Goal: Navigation & Orientation: Find specific page/section

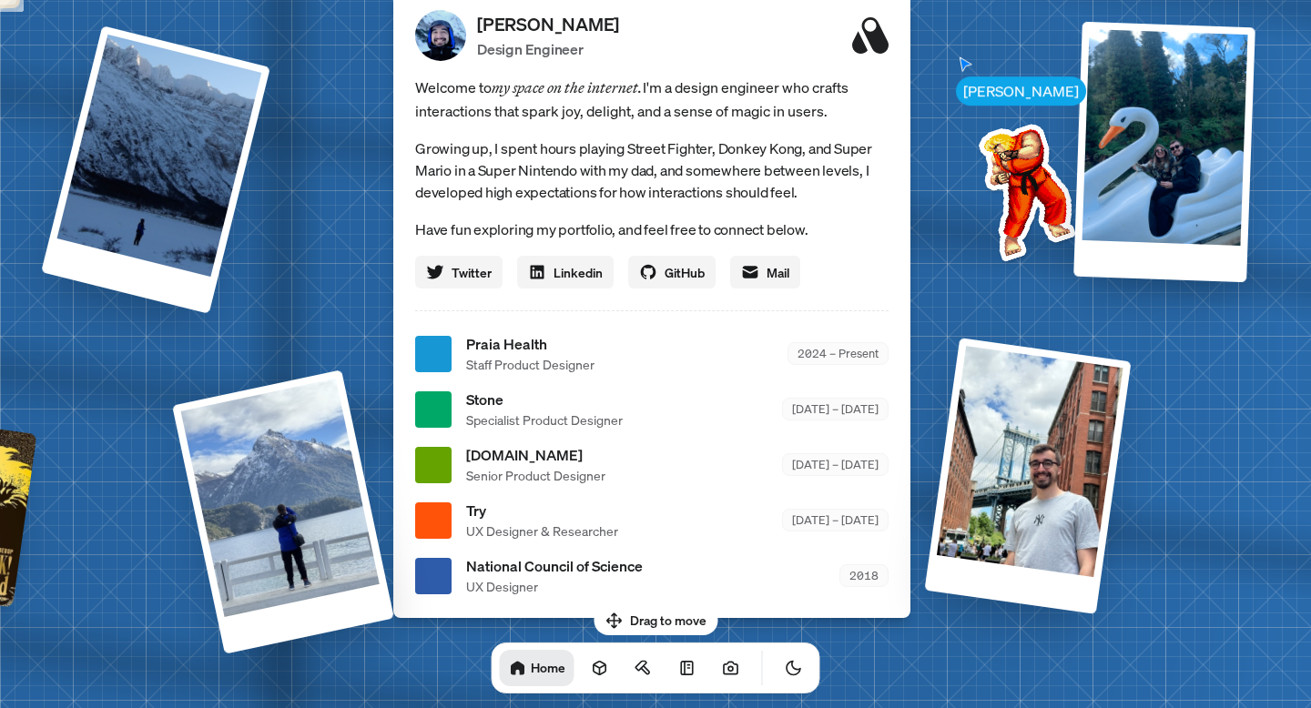
drag, startPoint x: 667, startPoint y: 618, endPoint x: 525, endPoint y: 561, distance: 152.4
click at [525, 0] on body "[PERSON_NAME] [PERSON_NAME] Design Engineer Welcome to my space on the internet…" at bounding box center [655, 0] width 1311 height 0
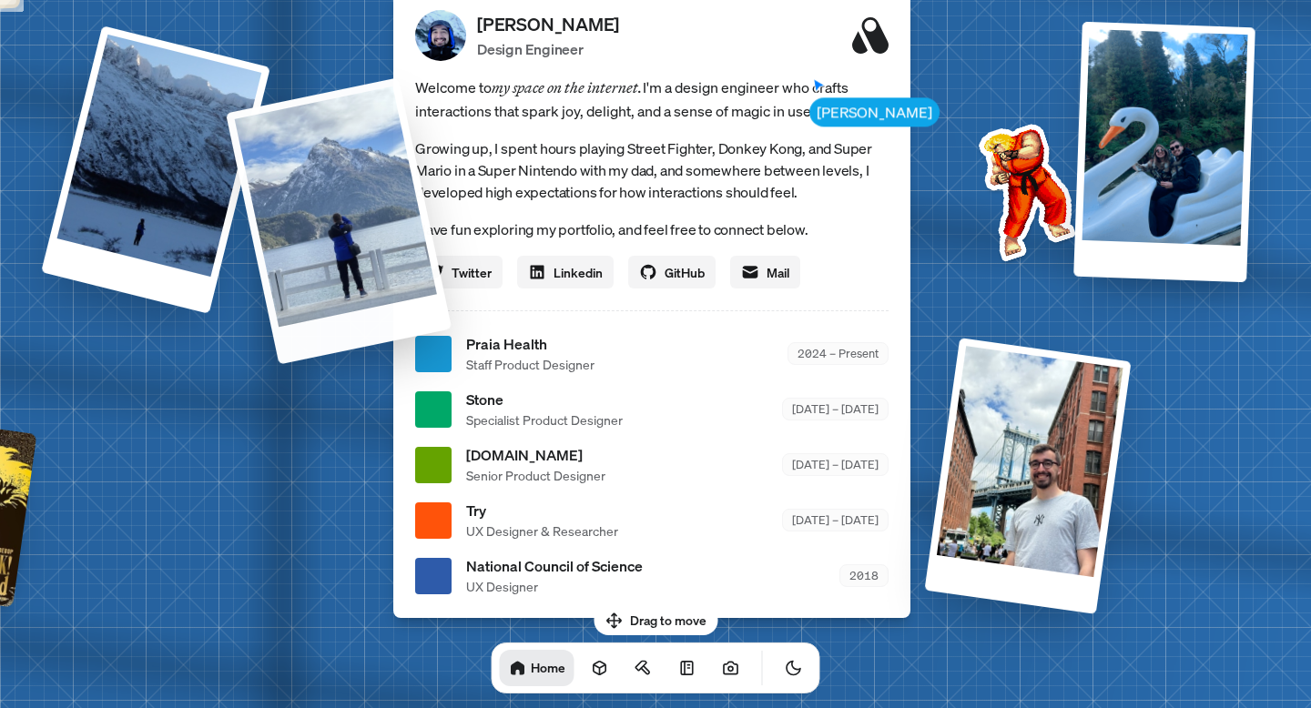
drag, startPoint x: 253, startPoint y: 398, endPoint x: 369, endPoint y: 150, distance: 273.4
click at [369, 150] on div at bounding box center [339, 220] width 226 height 287
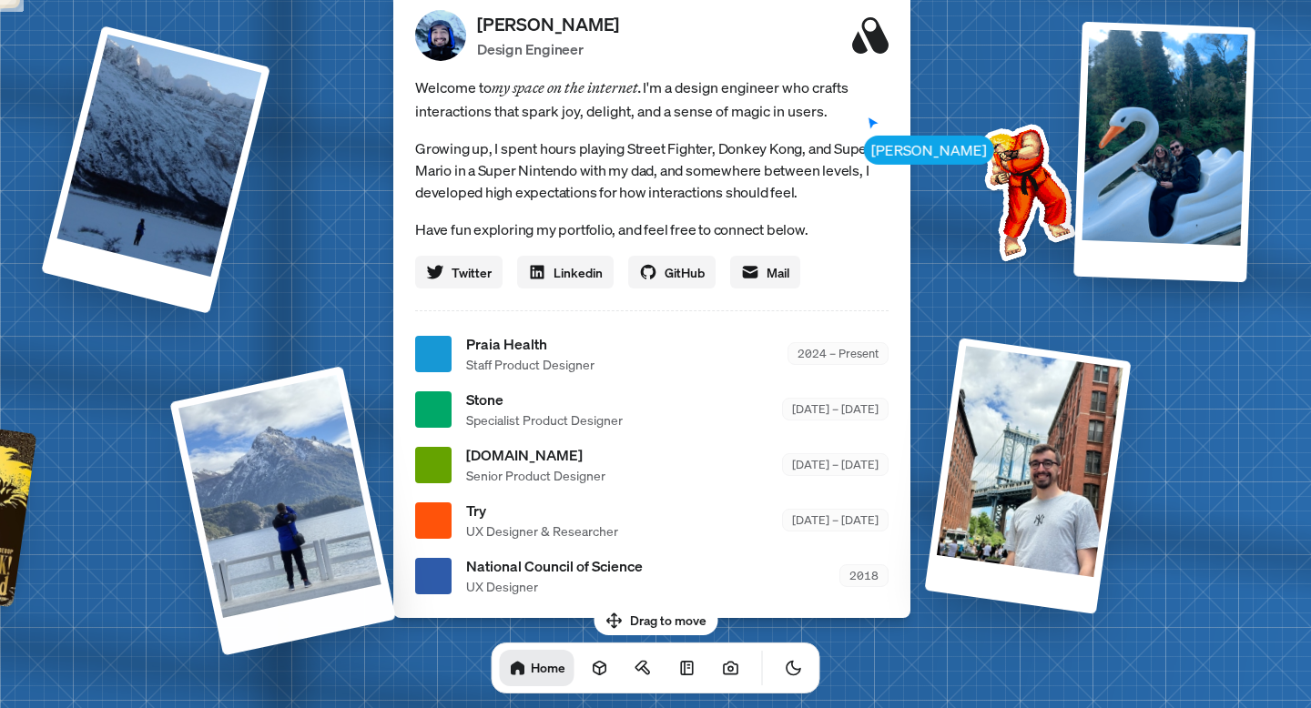
click at [311, 491] on div at bounding box center [282, 511] width 227 height 290
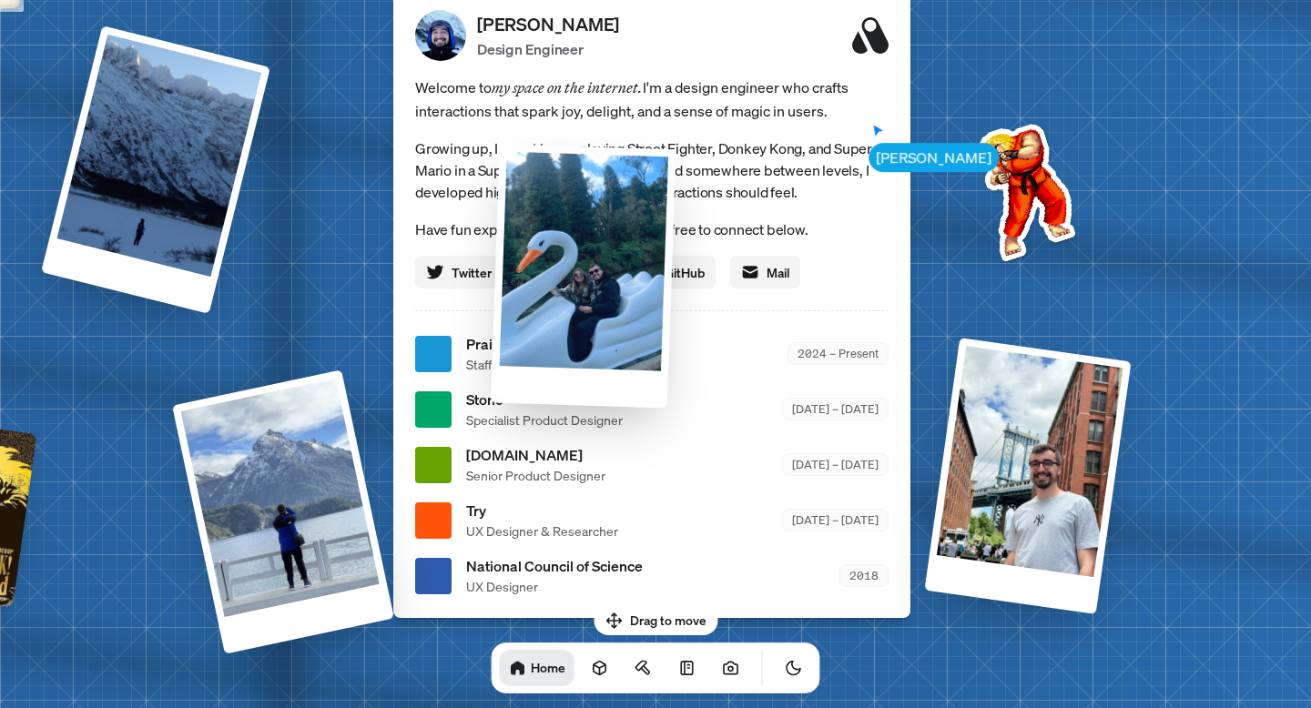
drag, startPoint x: 1145, startPoint y: 71, endPoint x: 571, endPoint y: 215, distance: 591.4
click at [570, 216] on div at bounding box center [584, 276] width 186 height 264
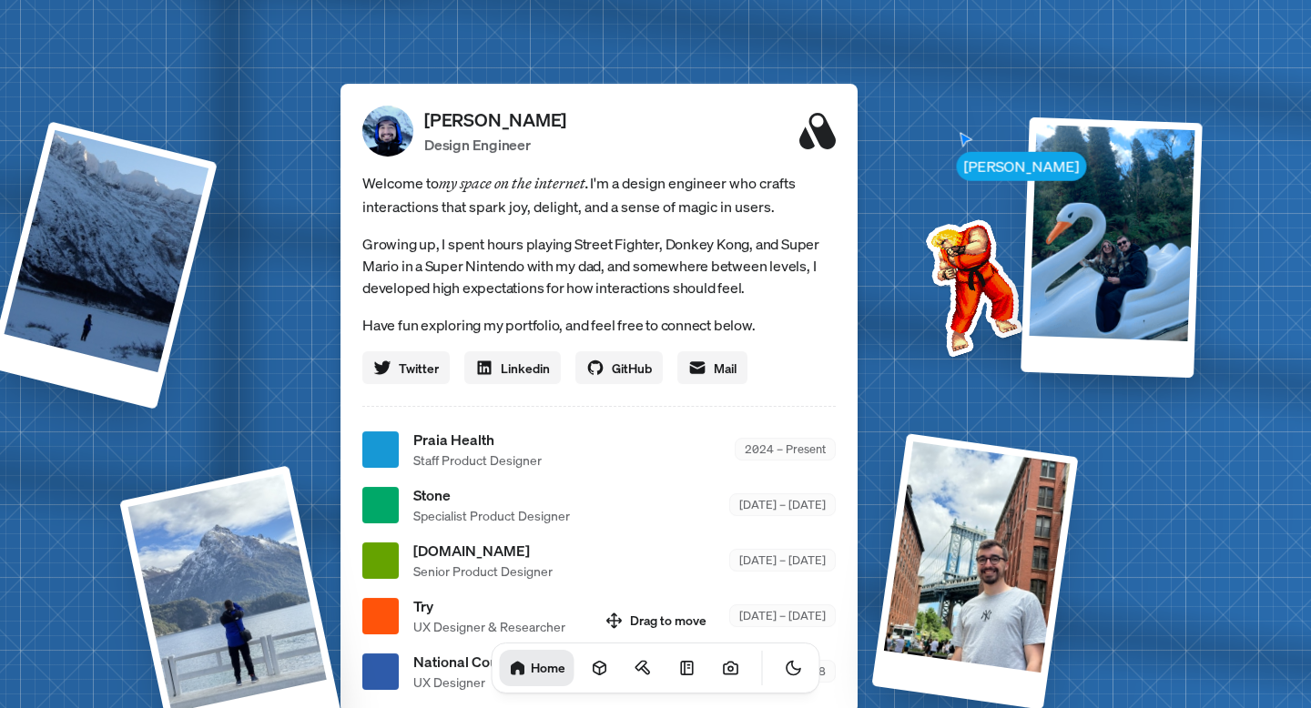
drag, startPoint x: 1032, startPoint y: 168, endPoint x: 980, endPoint y: 260, distance: 105.6
click at [979, 261] on img at bounding box center [971, 284] width 184 height 184
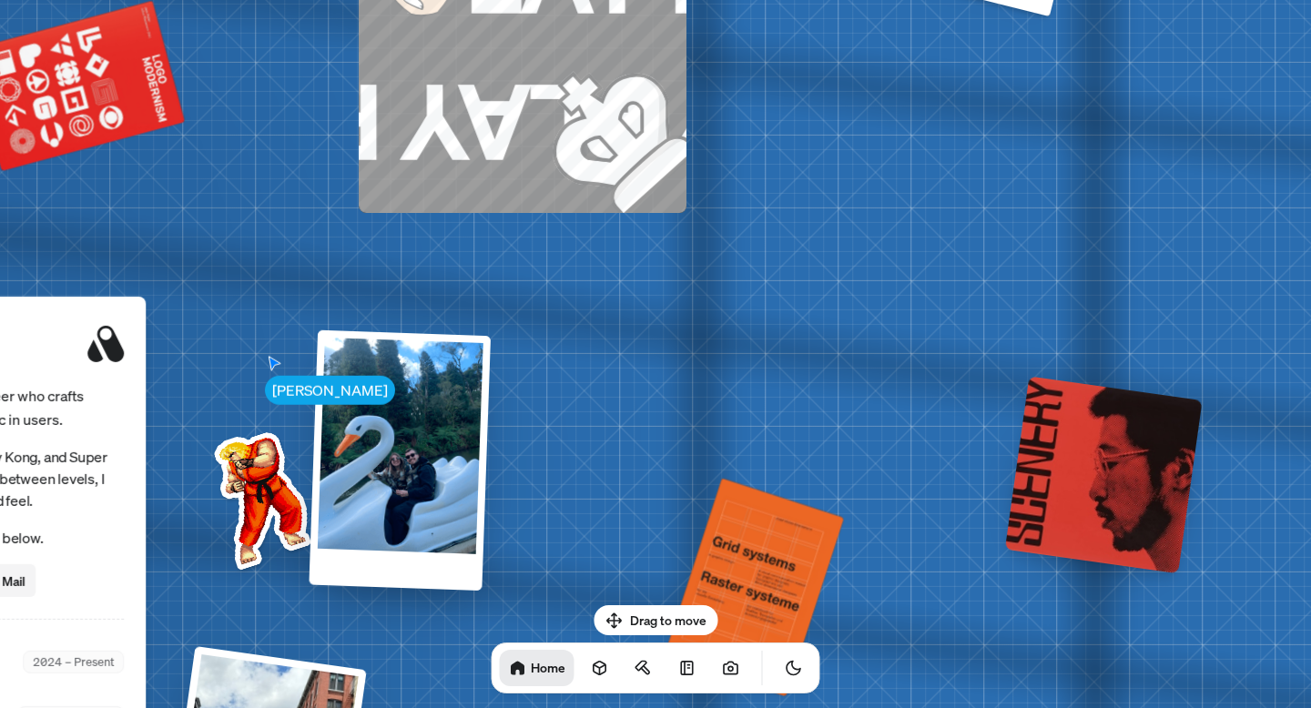
drag, startPoint x: 980, startPoint y: 260, endPoint x: 240, endPoint y: 515, distance: 782.4
click at [241, 514] on img at bounding box center [259, 497] width 184 height 184
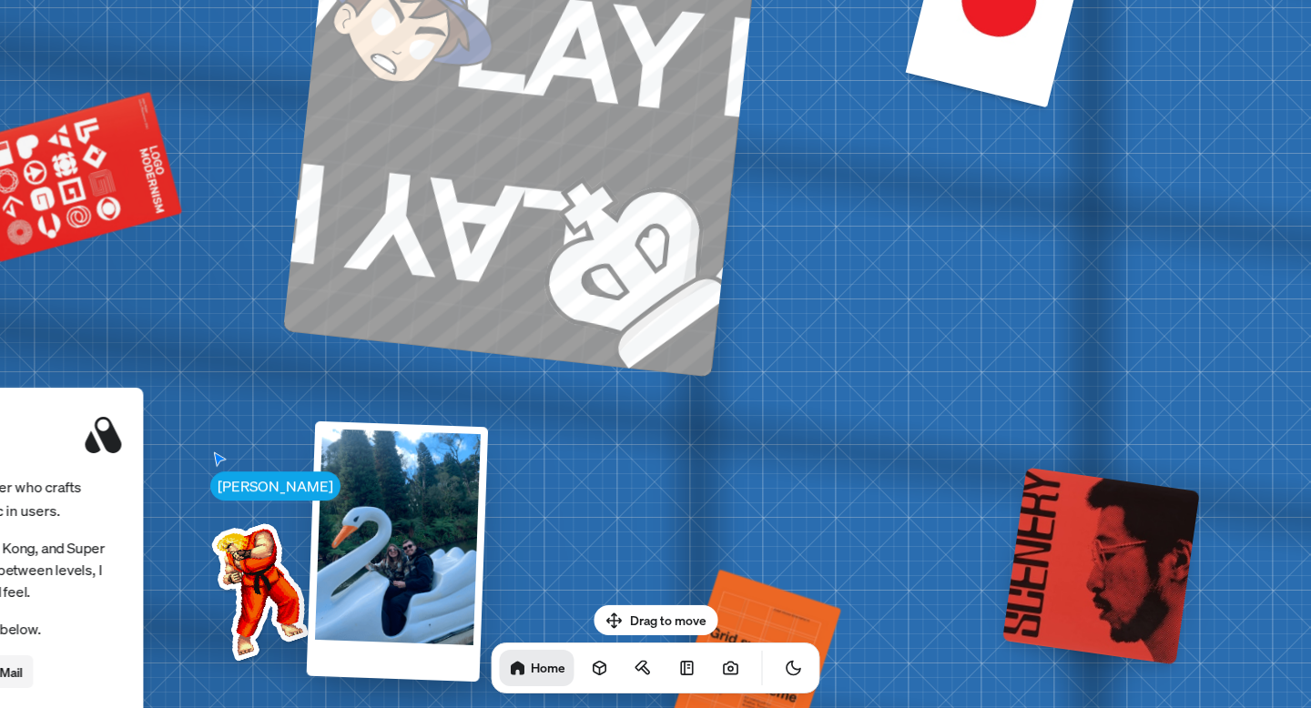
click at [405, 204] on span "PLAY PLAY PLAY PLAY PLAY PLAY PLAY PLAY" at bounding box center [1104, 302] width 2791 height 496
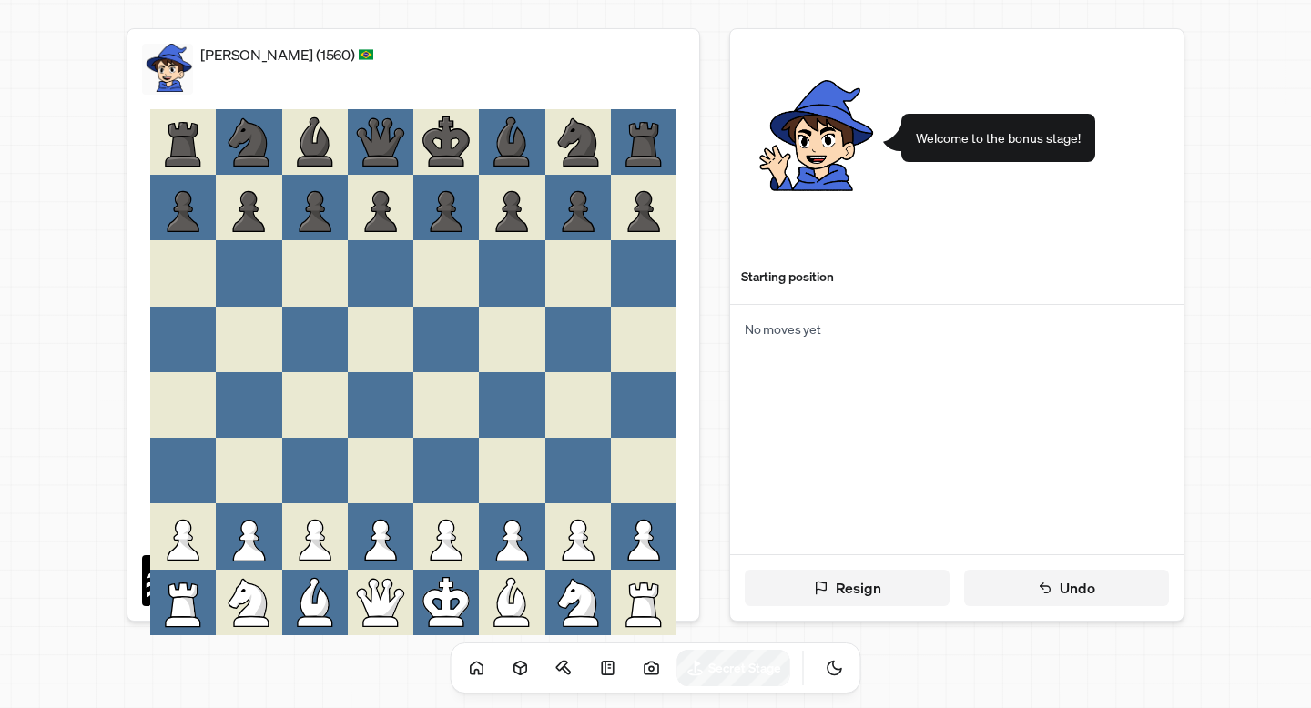
click at [62, 156] on div "[PERSON_NAME] (1560) You Resign Undo Welcome to the bonus stage! Starting posit…" at bounding box center [655, 324] width 1275 height 637
click at [1048, 593] on icon at bounding box center [1045, 588] width 15 height 15
click at [1054, 589] on button "Undo" at bounding box center [1066, 588] width 205 height 36
click at [468, 666] on icon at bounding box center [477, 668] width 18 height 18
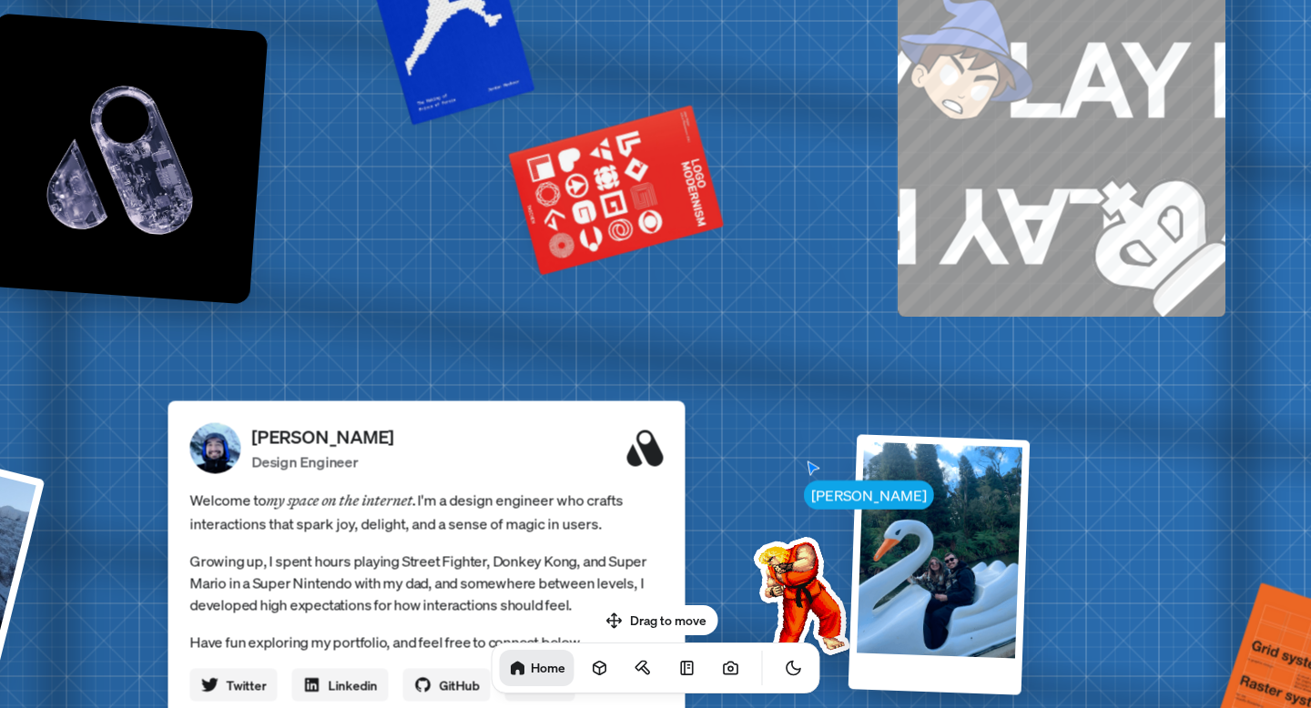
drag, startPoint x: 955, startPoint y: 223, endPoint x: 730, endPoint y: 637, distance: 470.6
click at [730, 0] on body "[PERSON_NAME] [PERSON_NAME] Design Engineer Welcome to my space on the internet…" at bounding box center [655, 0] width 1311 height 0
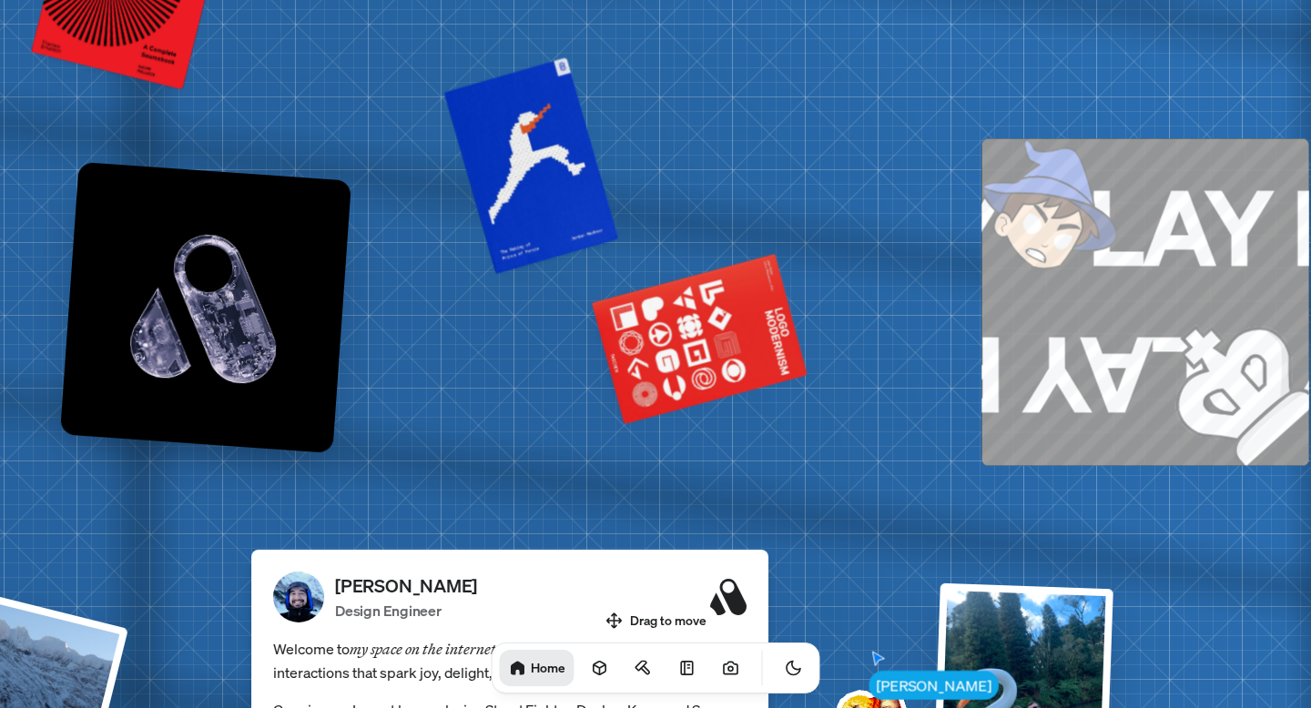
drag, startPoint x: 708, startPoint y: 351, endPoint x: 805, endPoint y: 503, distance: 180.1
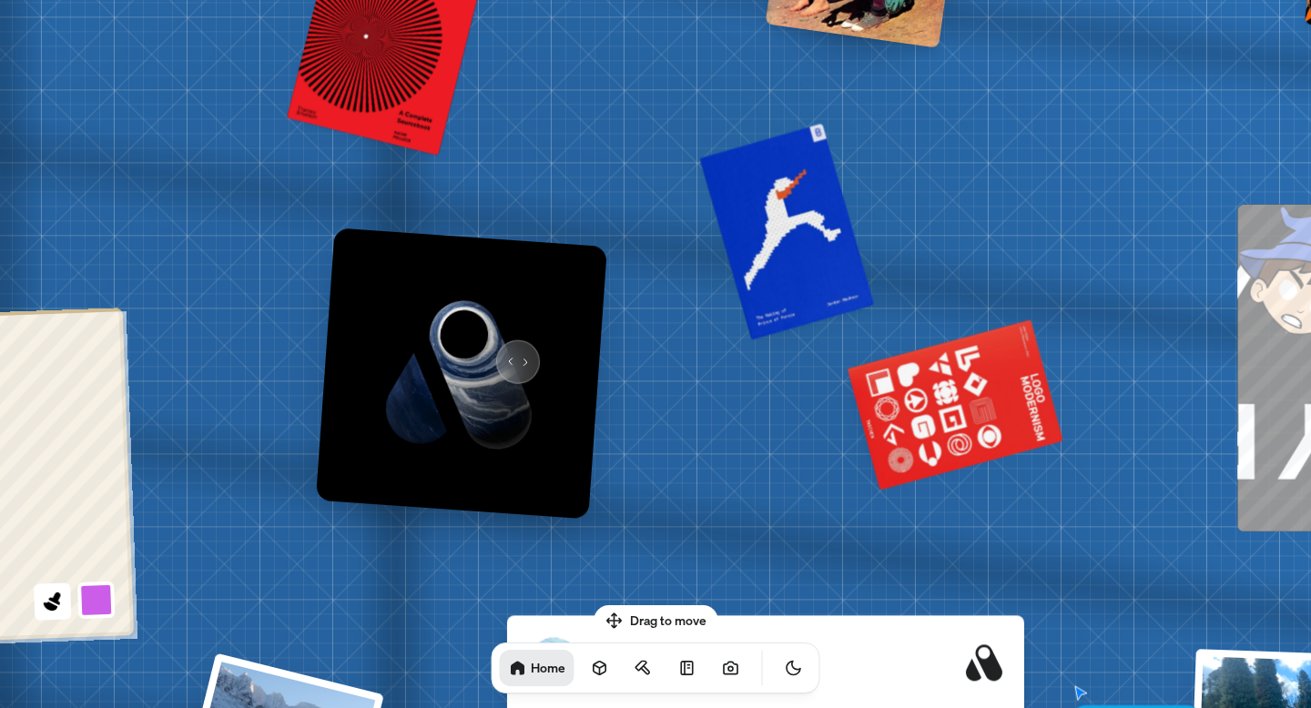
drag, startPoint x: 264, startPoint y: 285, endPoint x: 507, endPoint y: 348, distance: 251.1
click at [507, 348] on img at bounding box center [461, 373] width 291 height 291
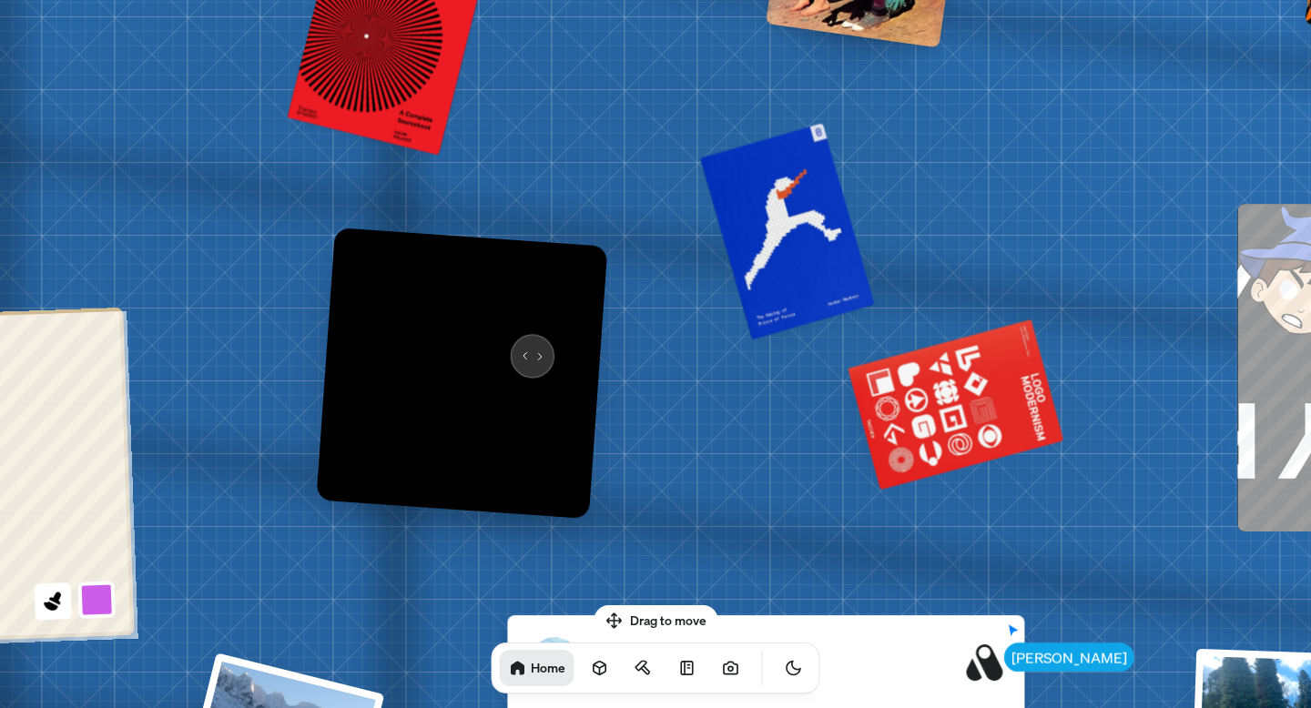
click at [522, 342] on img at bounding box center [461, 373] width 291 height 291
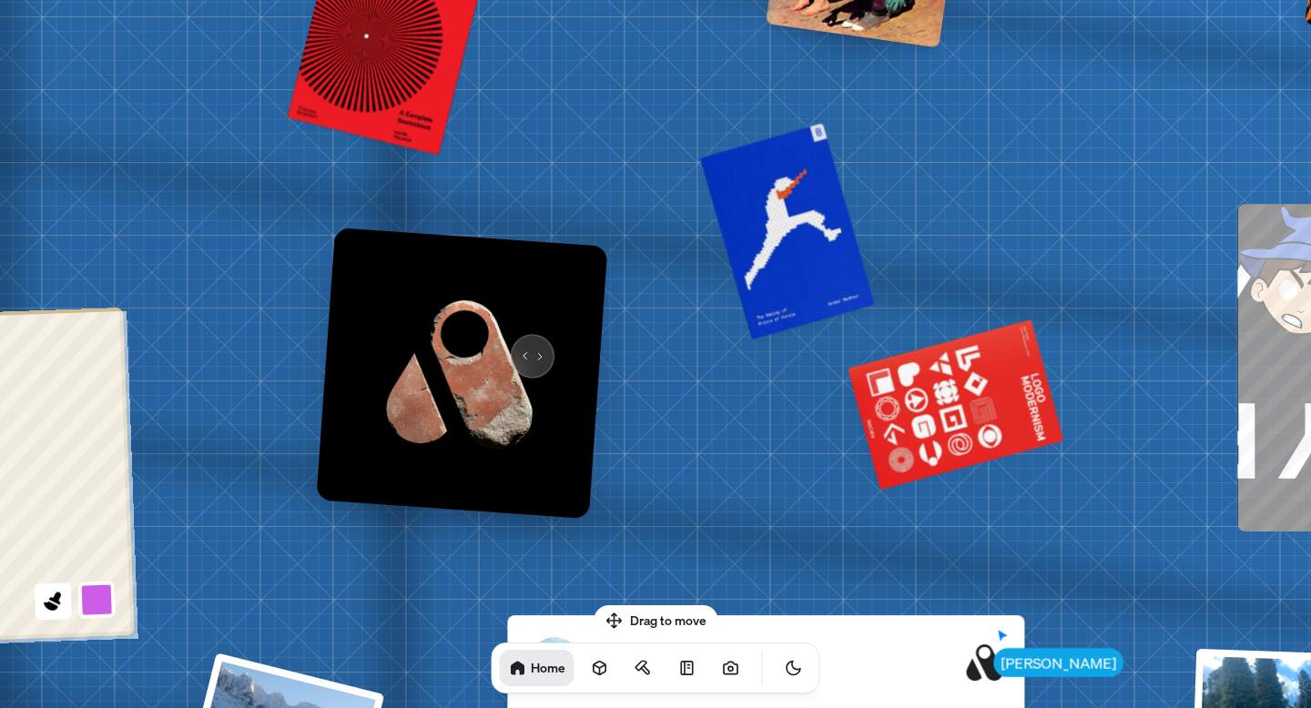
click at [522, 342] on img at bounding box center [461, 373] width 291 height 291
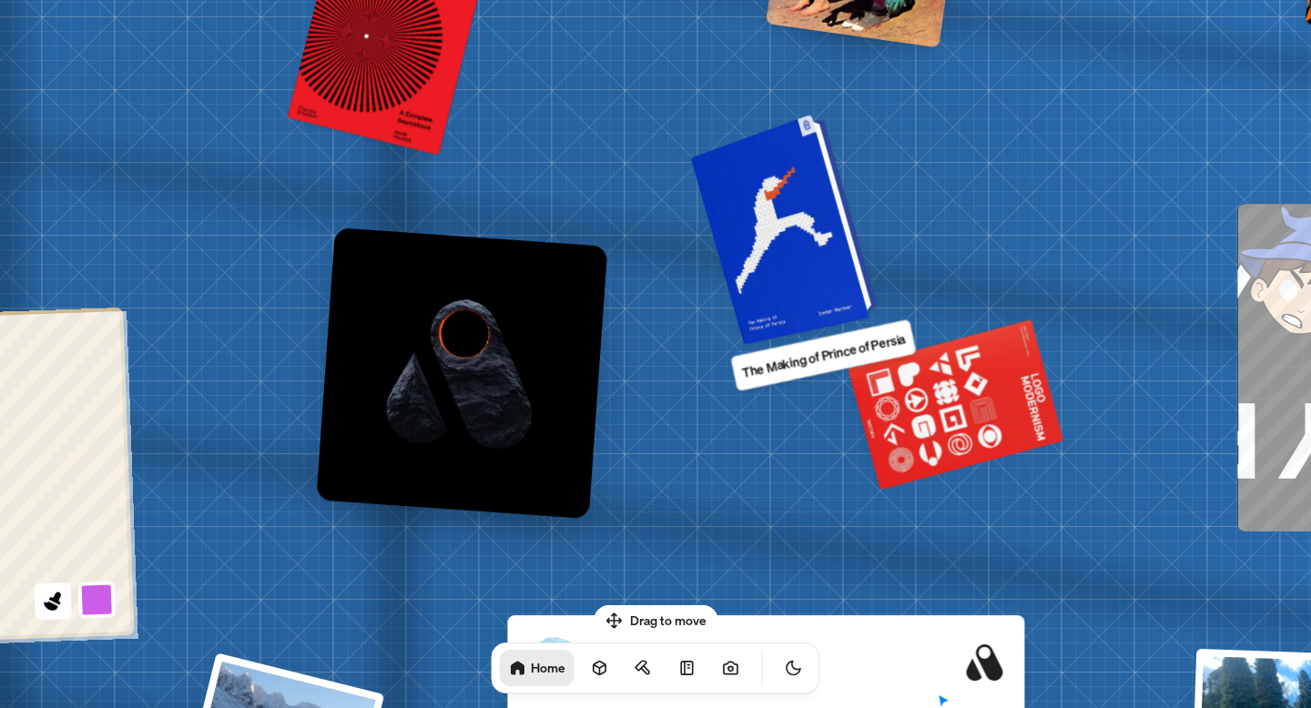
click at [778, 219] on div at bounding box center [787, 228] width 173 height 222
click at [788, 265] on div at bounding box center [787, 228] width 173 height 222
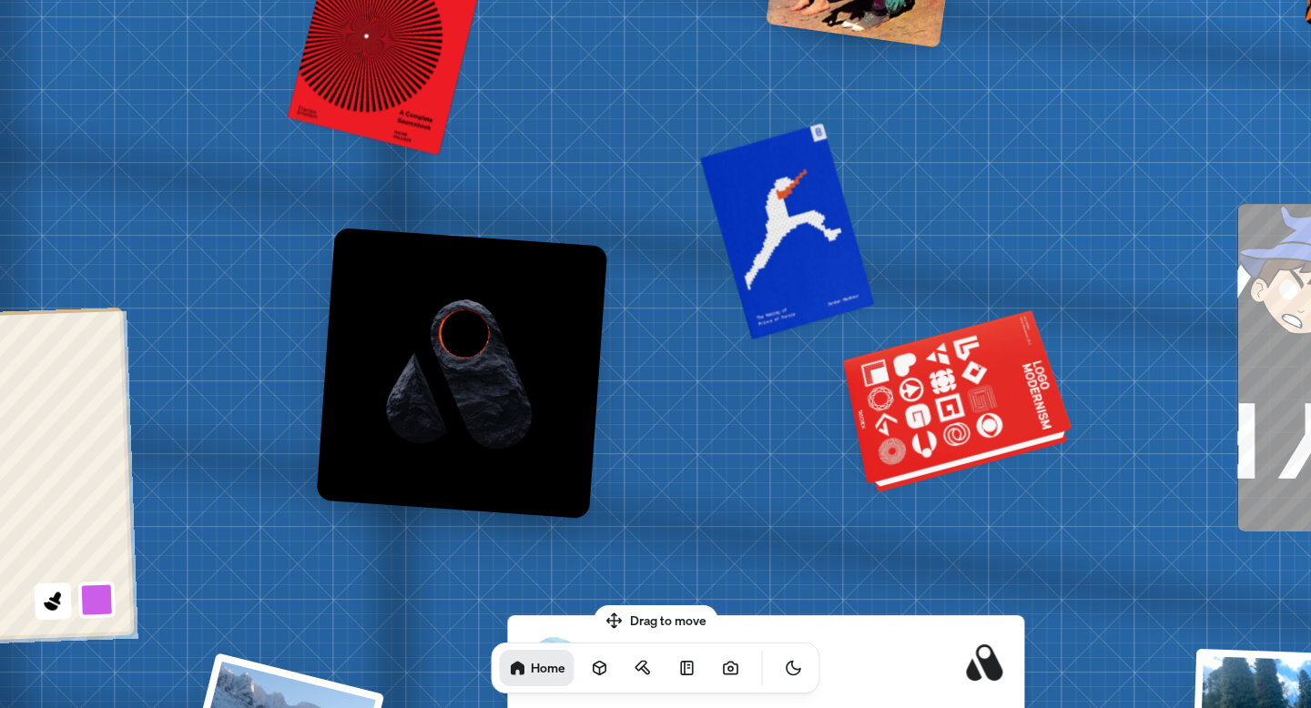
click at [921, 409] on div at bounding box center [959, 405] width 221 height 168
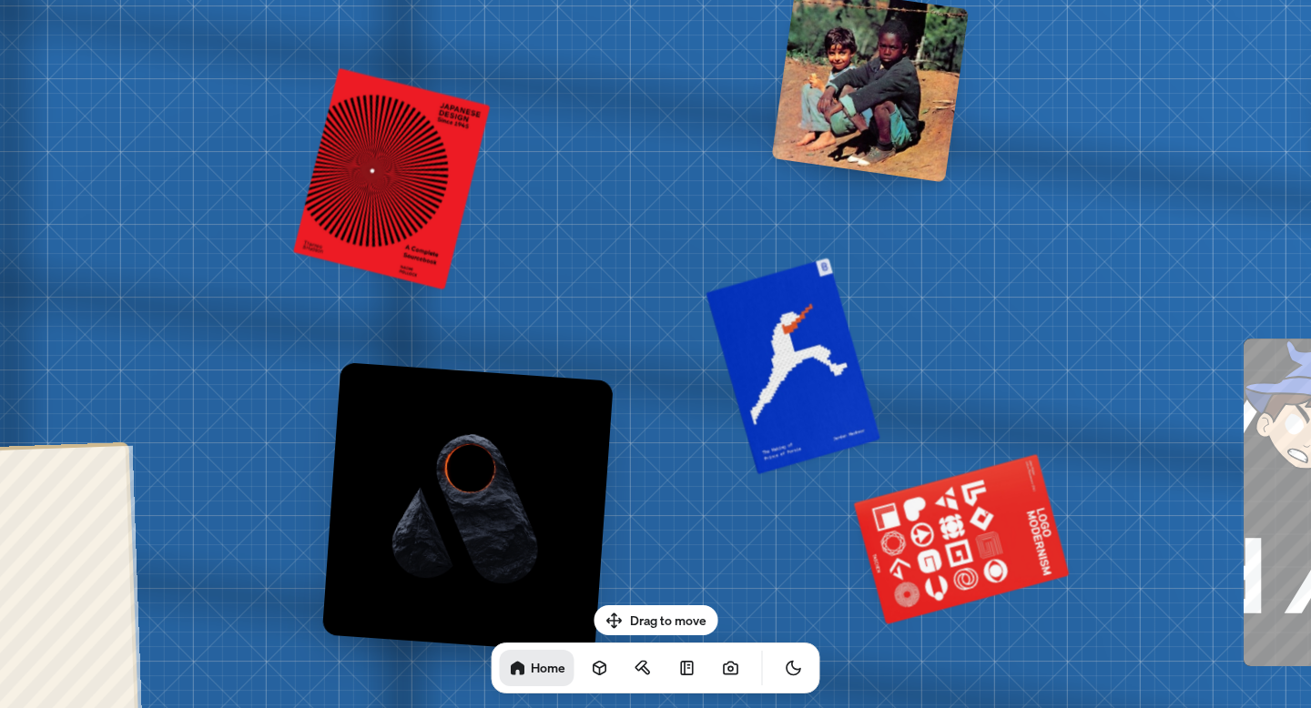
click at [862, 94] on div at bounding box center [870, 84] width 198 height 198
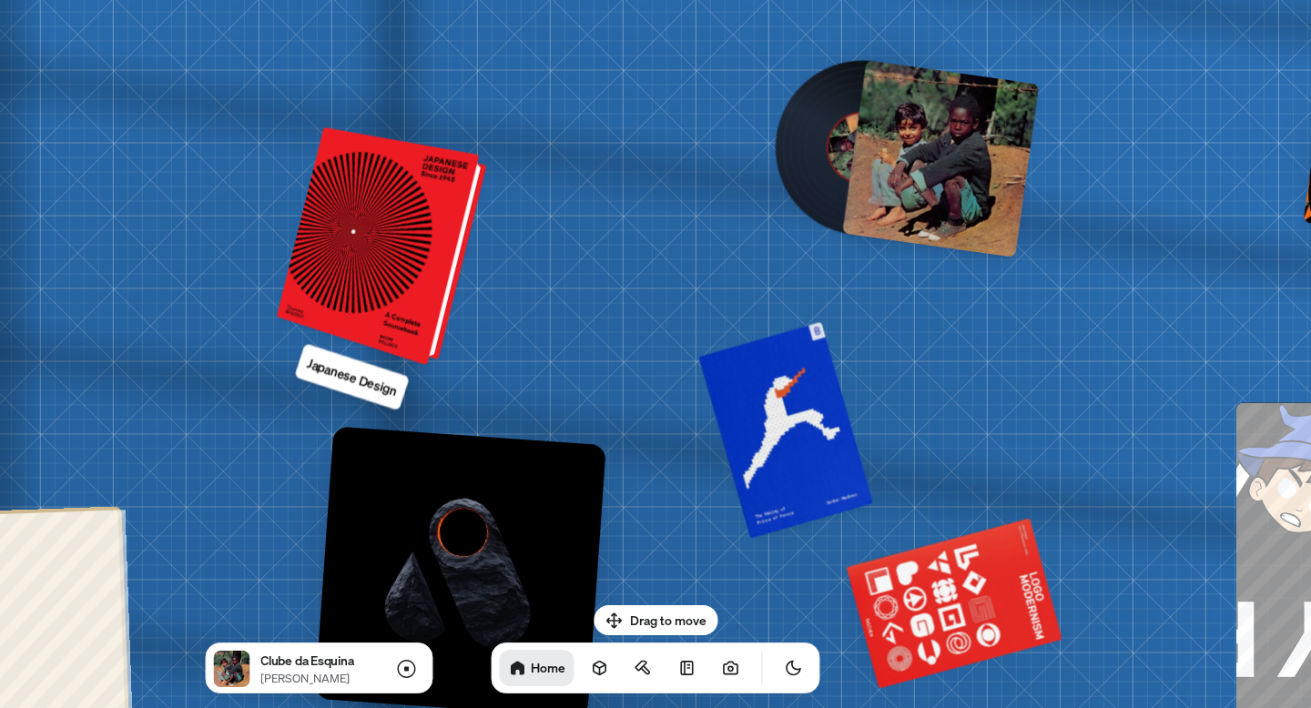
click at [359, 265] on div at bounding box center [385, 247] width 196 height 229
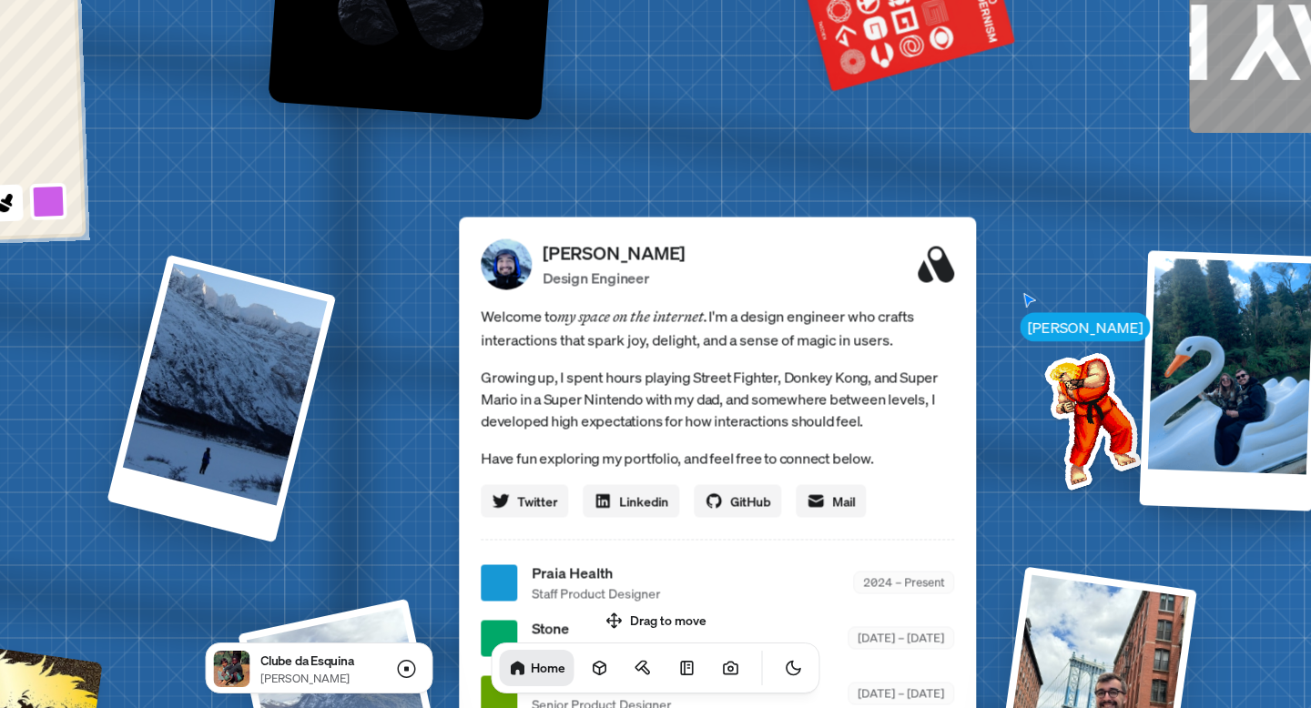
drag, startPoint x: 944, startPoint y: 268, endPoint x: 291, endPoint y: 384, distance: 663.2
click at [918, 282] on icon at bounding box center [936, 264] width 36 height 36
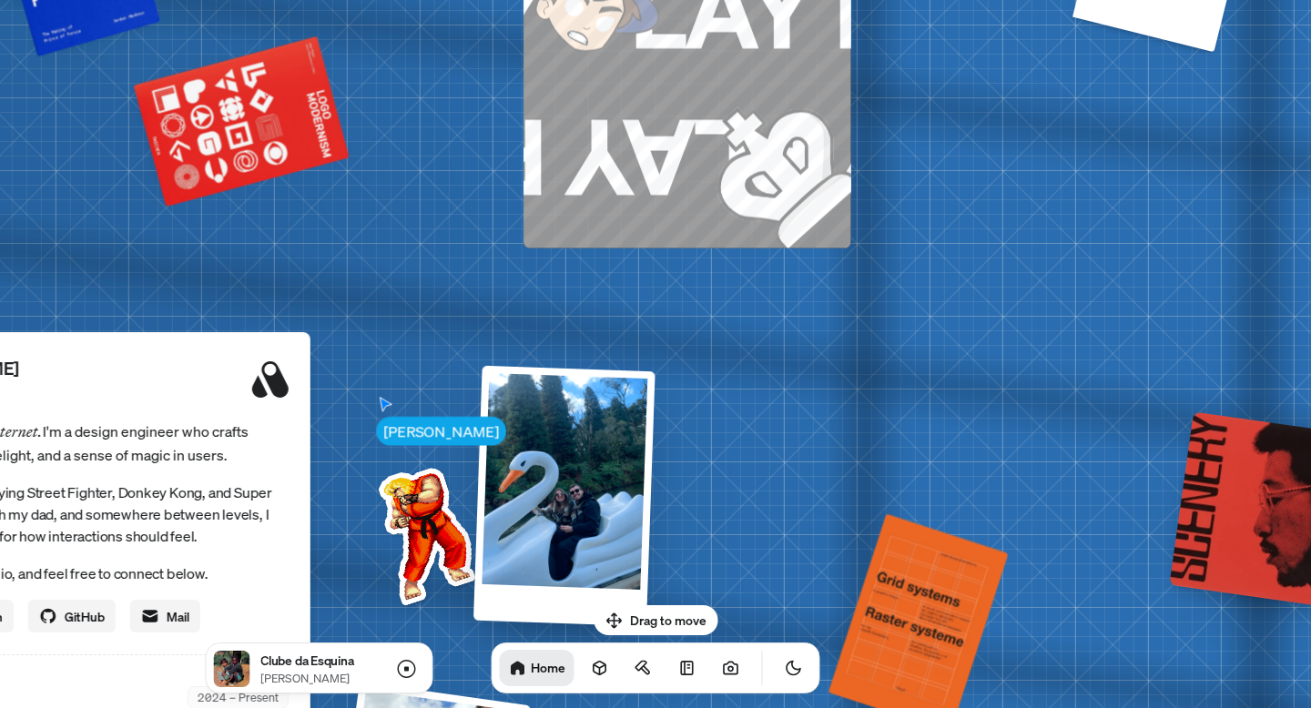
drag, startPoint x: 714, startPoint y: 260, endPoint x: 0, endPoint y: 290, distance: 714.6
click at [0, 290] on div "[PERSON_NAME] [PERSON_NAME] Design Engineer Welcome to my space on the internet…" at bounding box center [55, 699] width 2725 height 2386
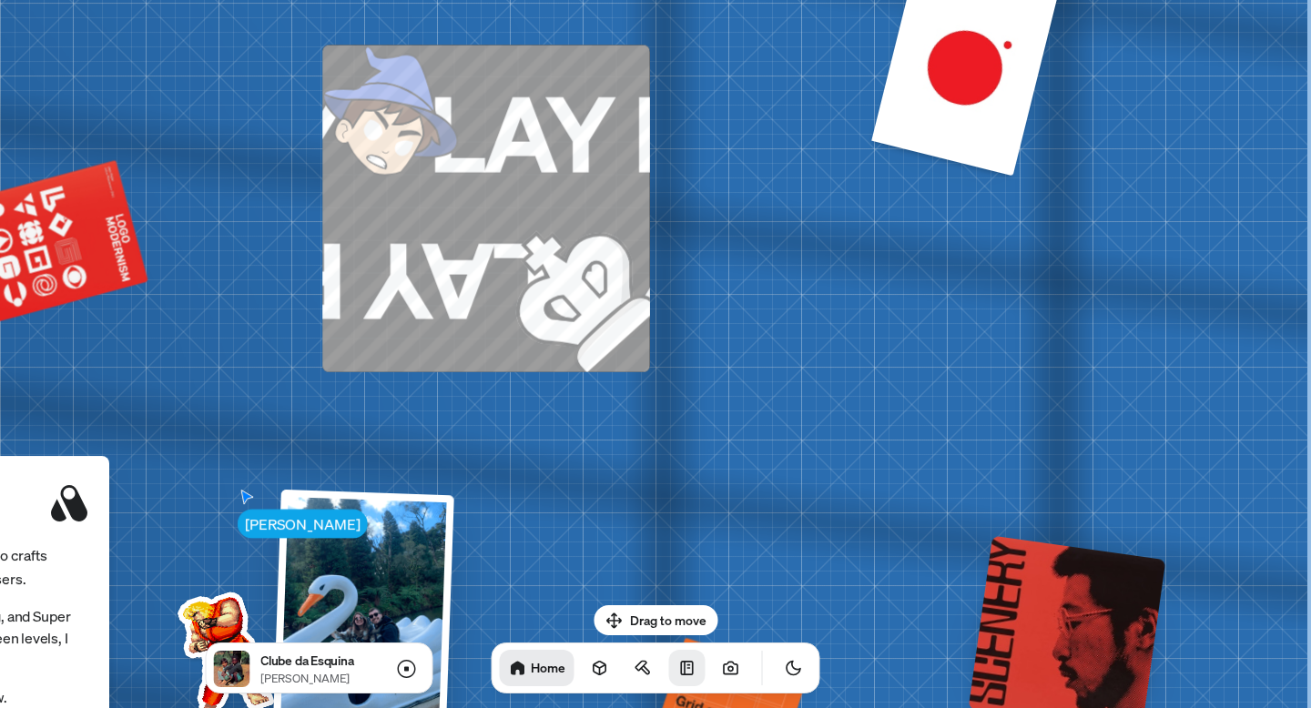
drag, startPoint x: 667, startPoint y: 503, endPoint x: 667, endPoint y: 650, distance: 147.5
click at [667, 0] on body "[PERSON_NAME] [PERSON_NAME] Design Engineer Welcome to my space on the internet…" at bounding box center [655, 0] width 1311 height 0
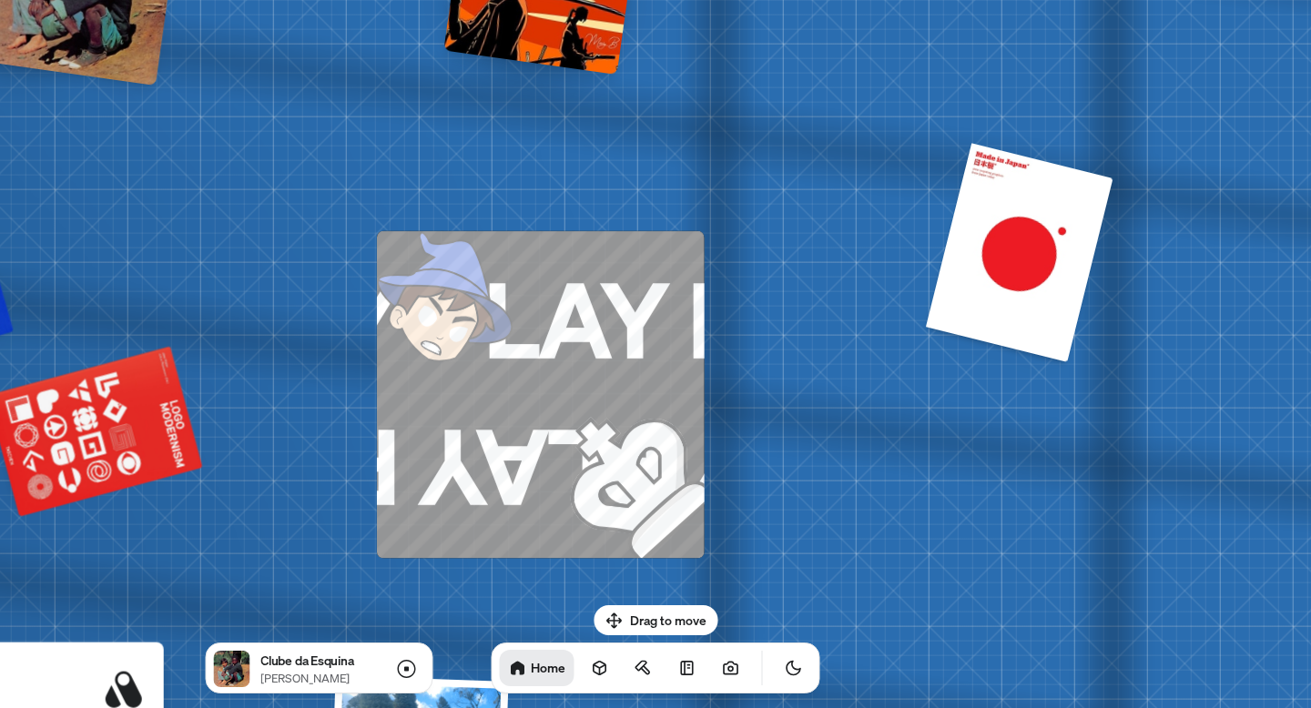
drag, startPoint x: 881, startPoint y: 76, endPoint x: 963, endPoint y: 281, distance: 220.7
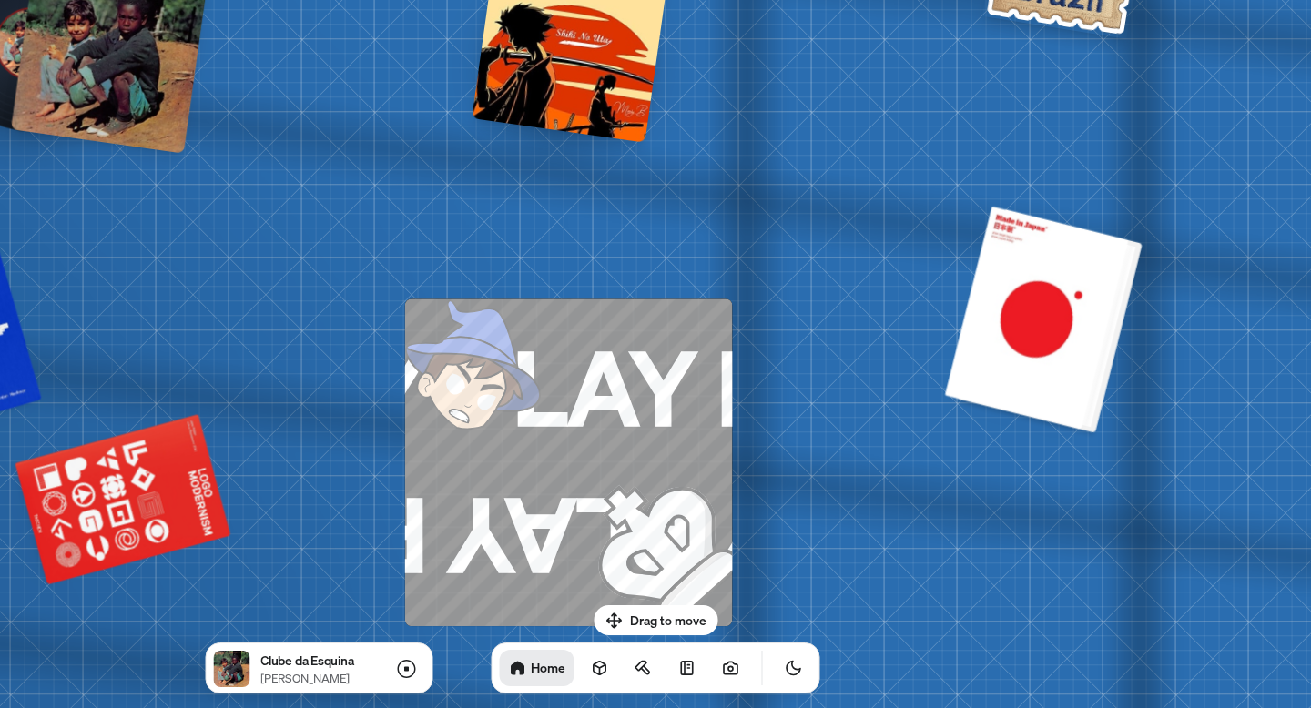
click at [1098, 398] on div at bounding box center [1044, 319] width 184 height 223
click at [1033, 316] on div at bounding box center [1044, 319] width 184 height 223
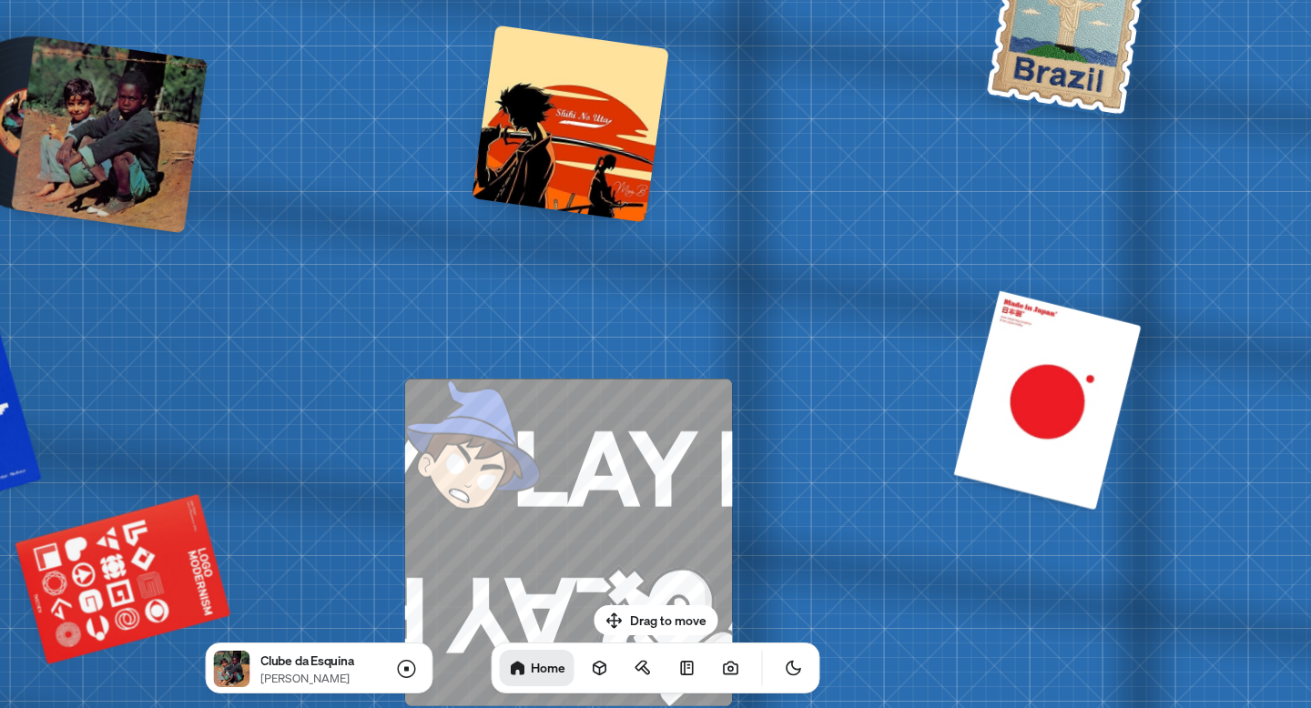
drag, startPoint x: 1036, startPoint y: 317, endPoint x: 965, endPoint y: 646, distance: 336.3
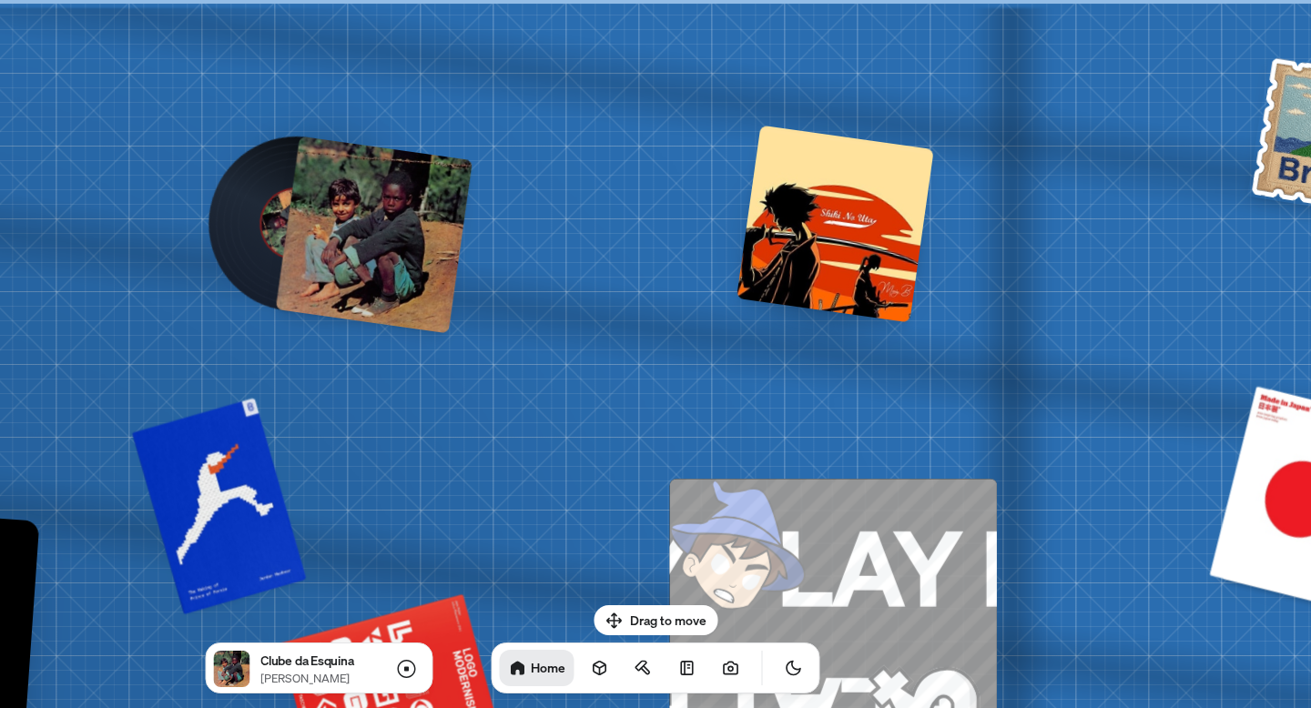
drag, startPoint x: 952, startPoint y: 141, endPoint x: 1310, endPoint y: 441, distance: 467.4
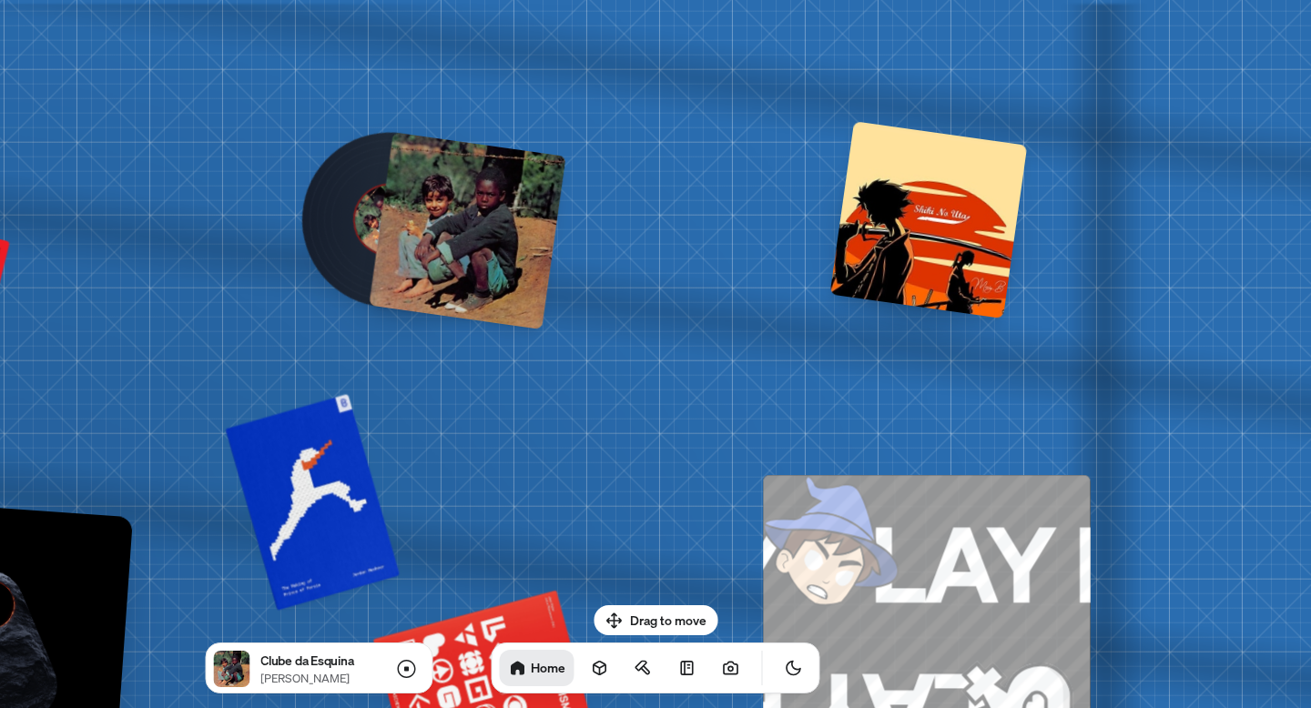
drag, startPoint x: 396, startPoint y: 418, endPoint x: 1292, endPoint y: 397, distance: 896.3
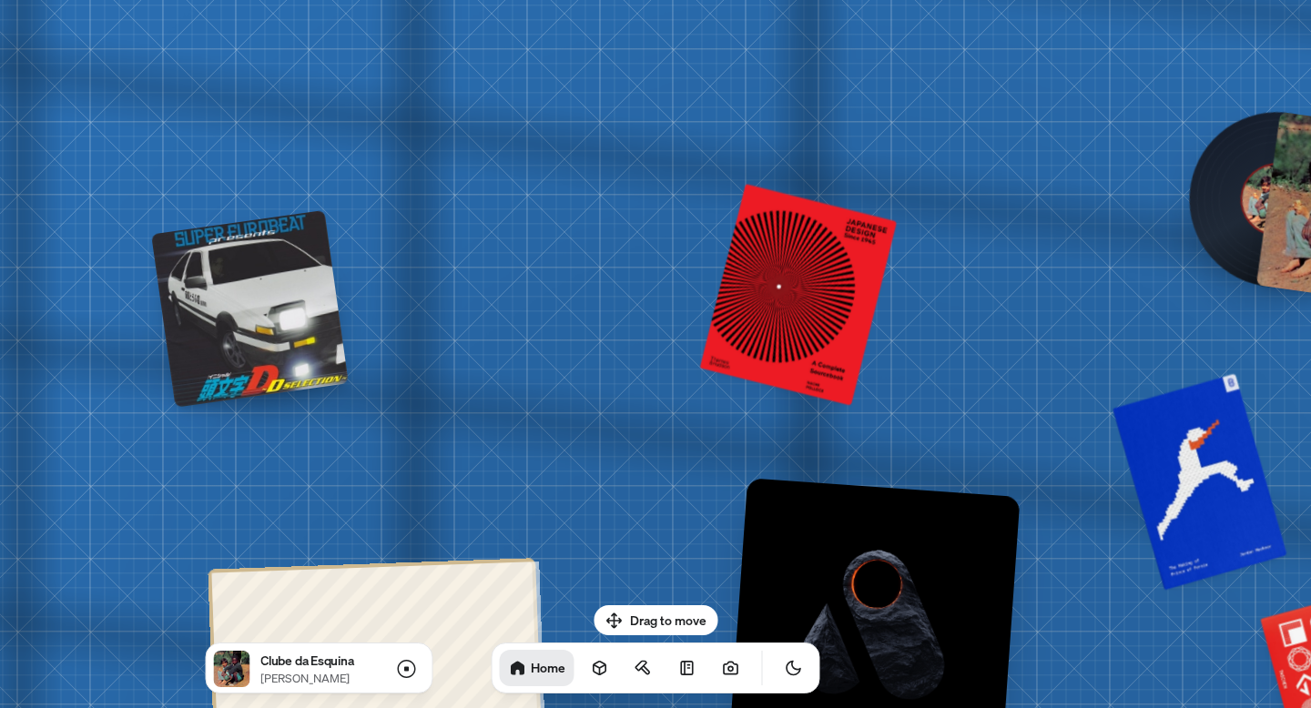
drag, startPoint x: 1124, startPoint y: 342, endPoint x: 1310, endPoint y: 93, distance: 311.6
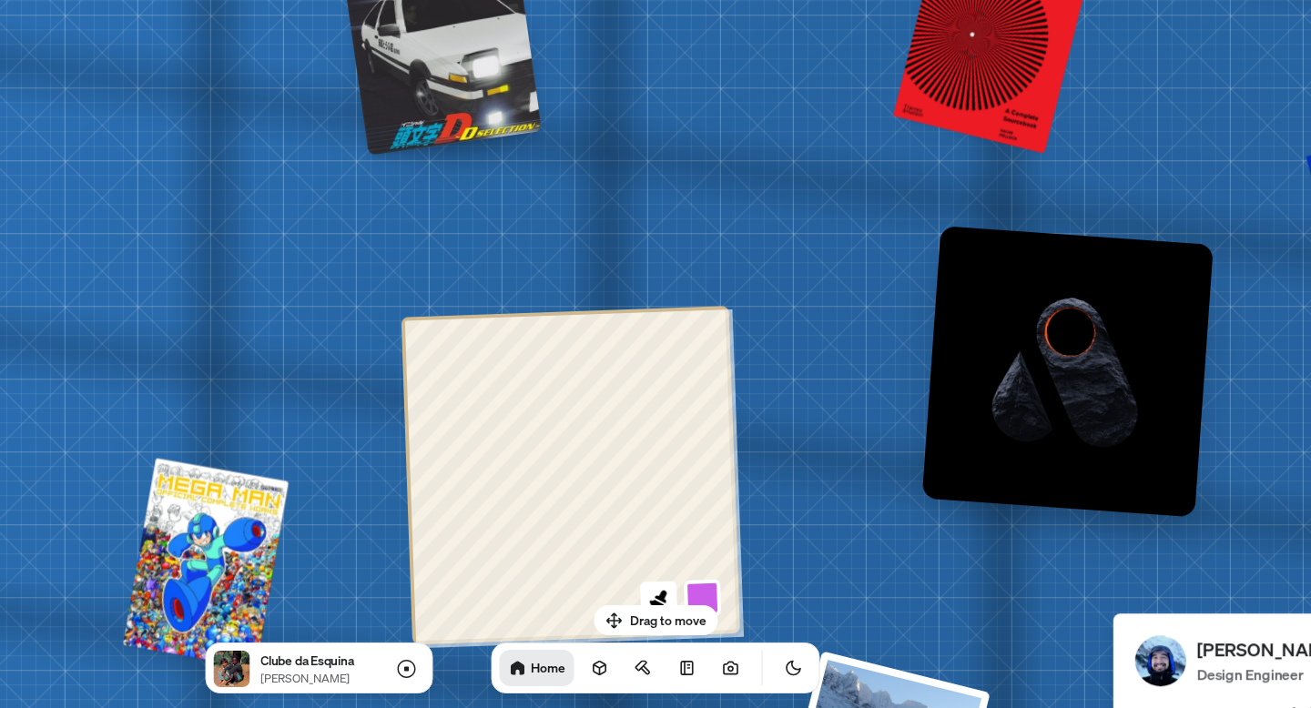
drag, startPoint x: 624, startPoint y: 63, endPoint x: 1211, endPoint y: -111, distance: 612.6
click at [1211, 0] on html "[PERSON_NAME] [PERSON_NAME] Design Engineer Welcome to my space on the internet…" at bounding box center [655, 0] width 1311 height 0
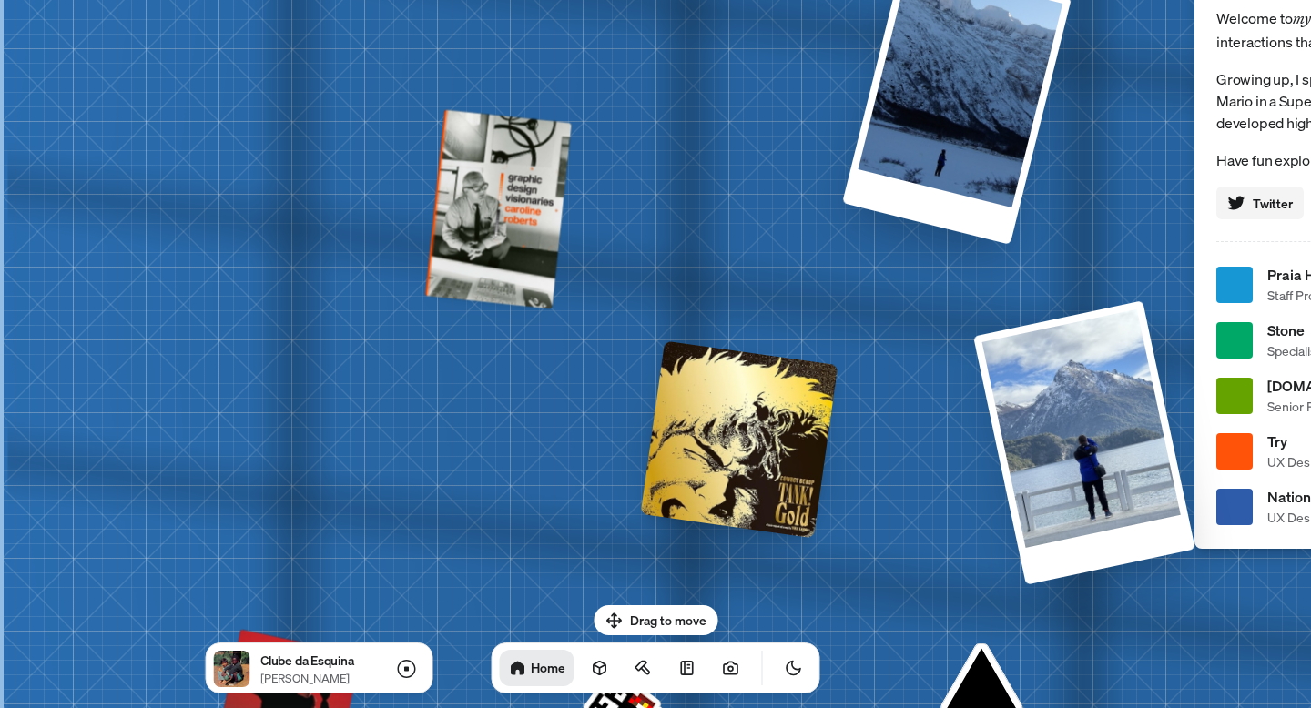
click at [1040, 0] on html "[PERSON_NAME] [PERSON_NAME] Design Engineer Welcome to my space on the internet…" at bounding box center [655, 0] width 1311 height 0
